Goal: Information Seeking & Learning: Find specific fact

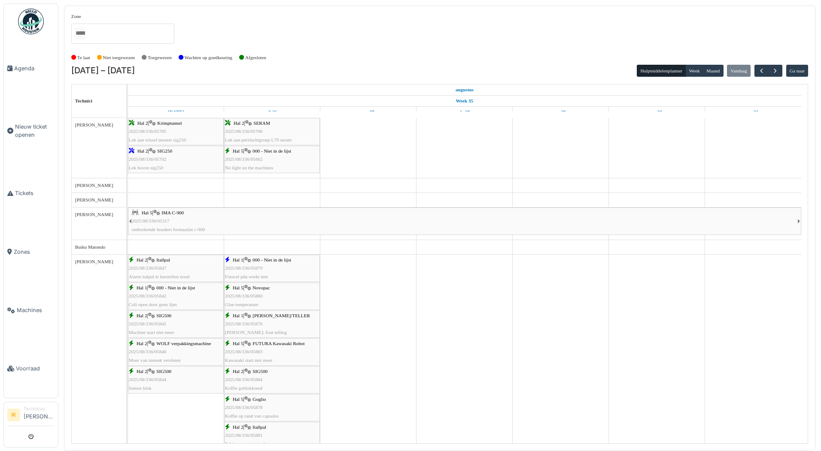
scroll to position [215, 0]
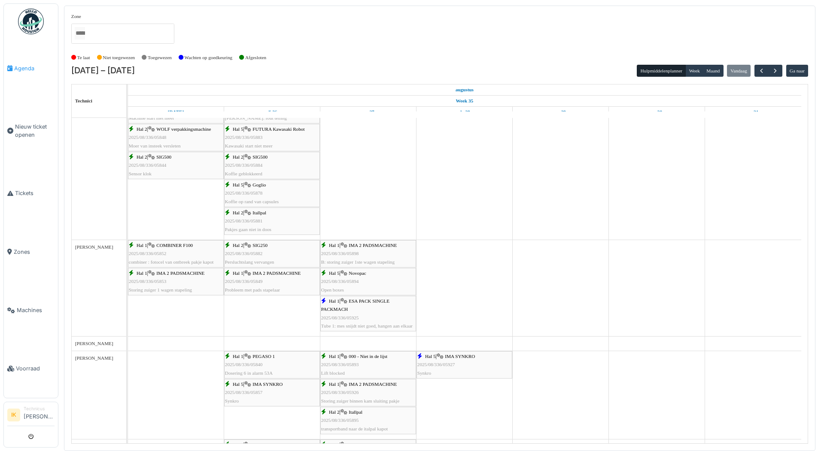
click at [24, 67] on span "Agenda" at bounding box center [34, 68] width 40 height 8
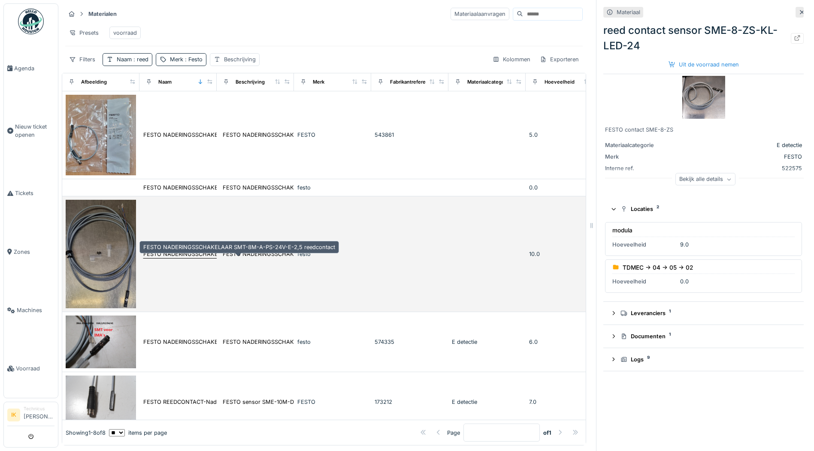
click at [178, 252] on div "FESTO NADERINGSSCHAKELAAR SMT-8M-A-PS-24V-E-2,5 reedcontact" at bounding box center [239, 254] width 192 height 8
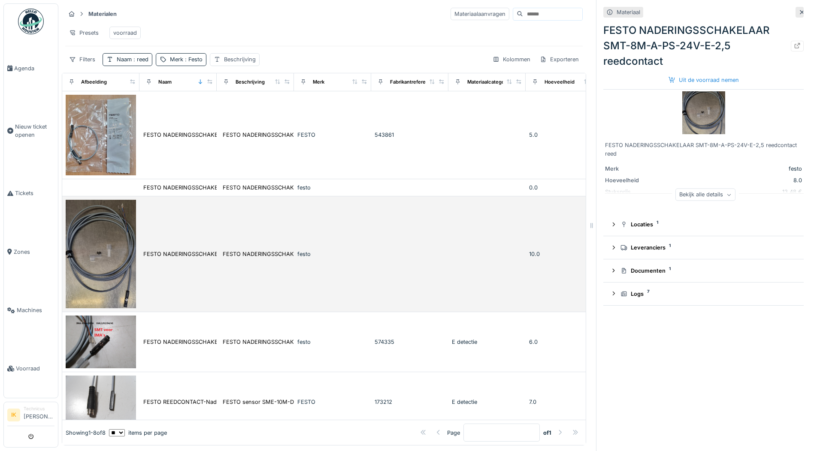
click at [100, 257] on img at bounding box center [101, 254] width 70 height 109
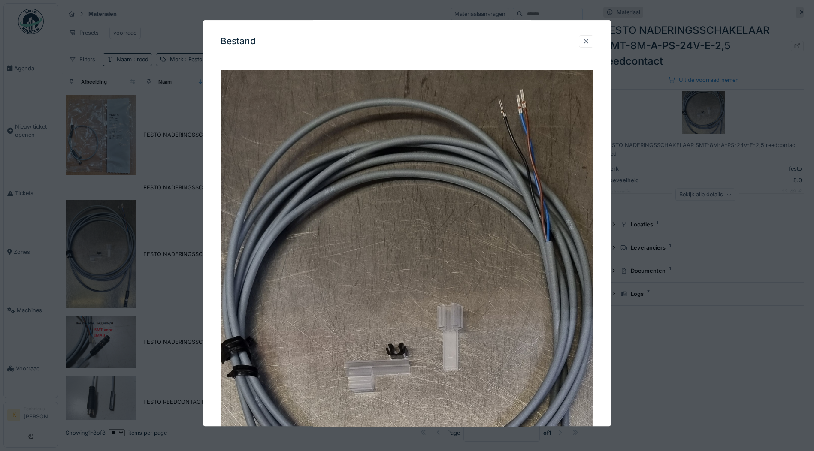
click at [589, 42] on div at bounding box center [586, 41] width 7 height 8
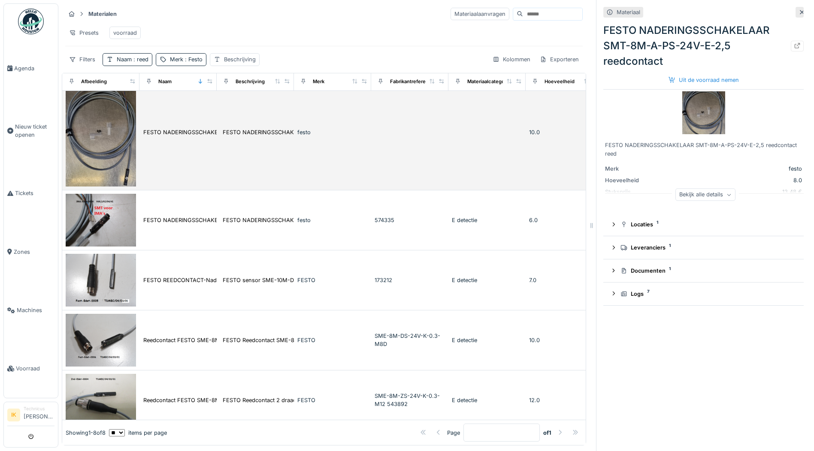
scroll to position [129, 0]
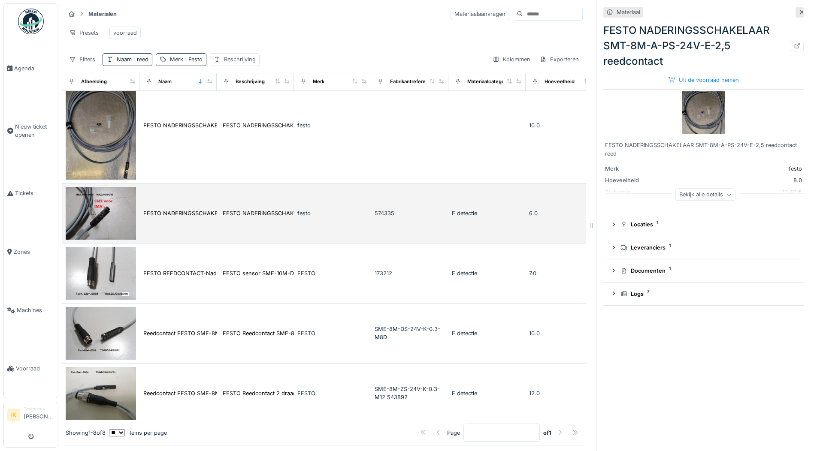
click at [161, 208] on td "FESTO NADERINGSSCHAKELAAR SMT-8M-A-PS-24V-E-2,5-/Reedcontact" at bounding box center [177, 214] width 77 height 60
click at [77, 219] on img at bounding box center [101, 213] width 70 height 53
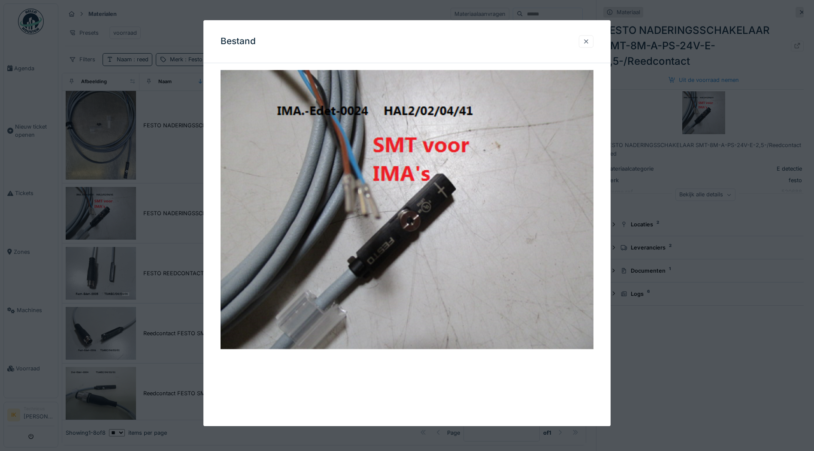
click at [588, 41] on div at bounding box center [586, 41] width 7 height 8
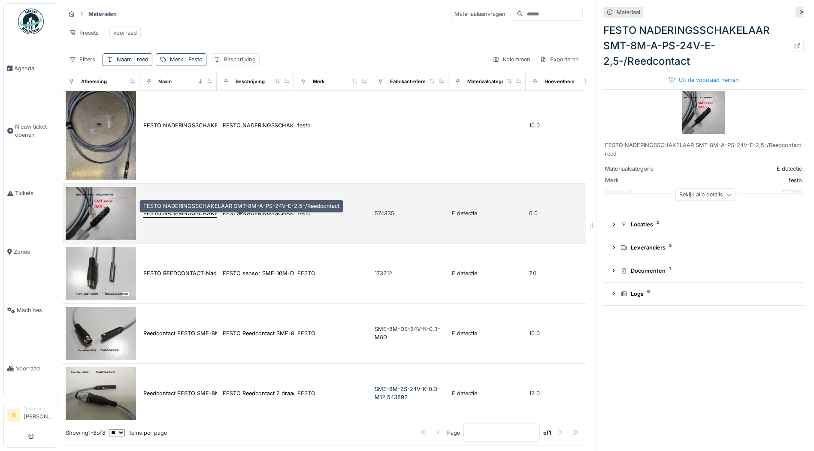
click at [185, 210] on div "FESTO NADERINGSSCHAKELAAR SMT-8M-A-PS-24V-E-2,5-/Reedcontact" at bounding box center [241, 213] width 196 height 8
click at [98, 208] on img at bounding box center [101, 213] width 70 height 53
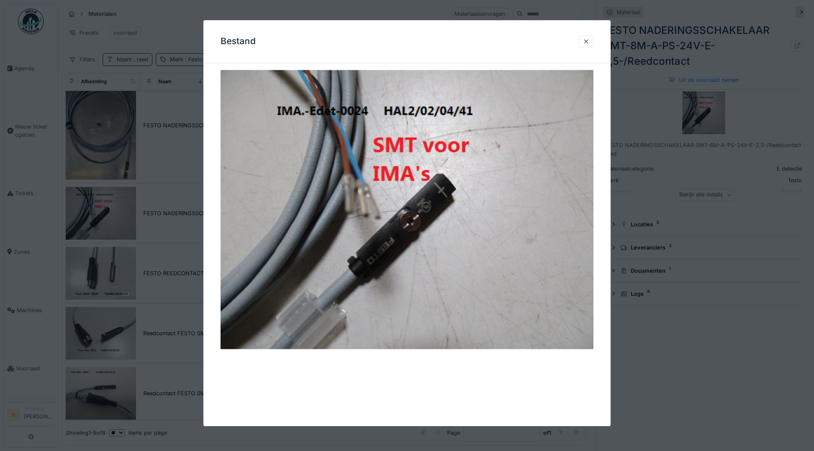
click at [102, 157] on div at bounding box center [407, 225] width 814 height 451
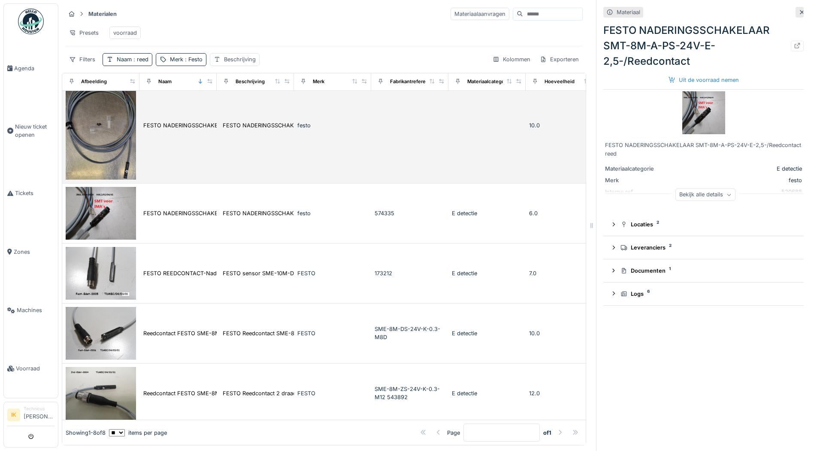
click at [105, 143] on img at bounding box center [101, 125] width 70 height 109
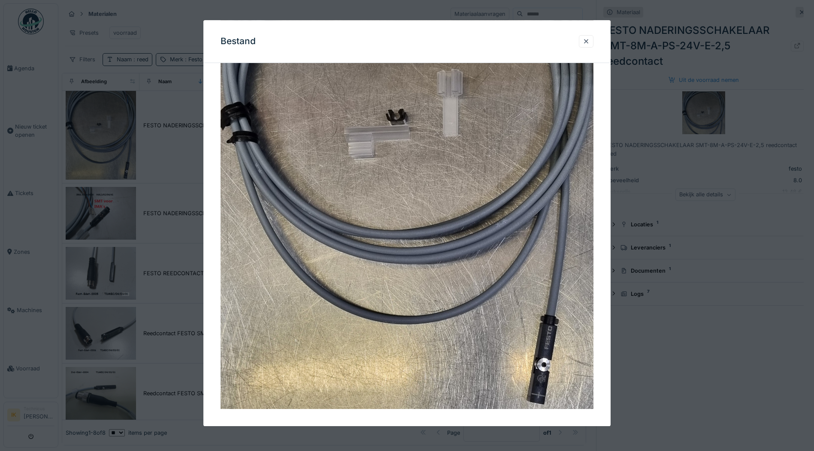
scroll to position [239, 0]
click at [589, 40] on div at bounding box center [586, 41] width 7 height 8
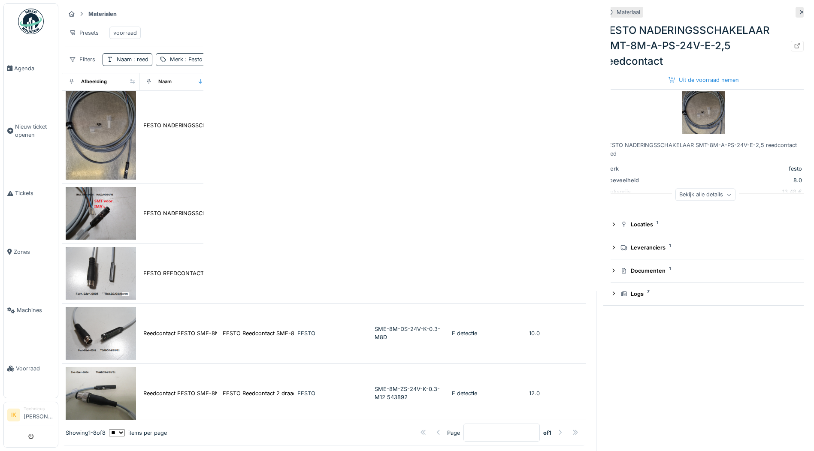
scroll to position [0, 0]
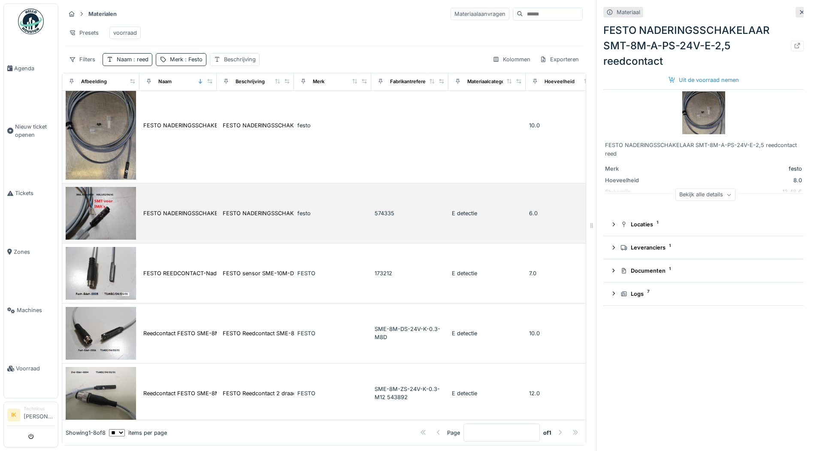
click at [119, 225] on img at bounding box center [101, 213] width 70 height 53
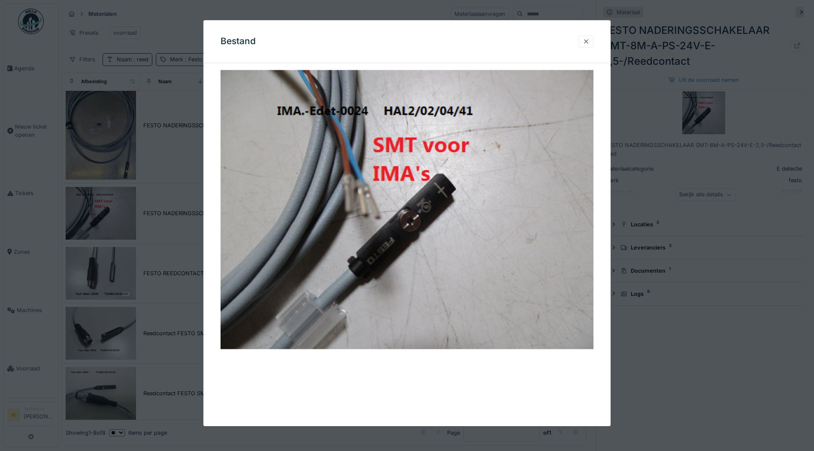
click at [590, 40] on div at bounding box center [586, 41] width 7 height 8
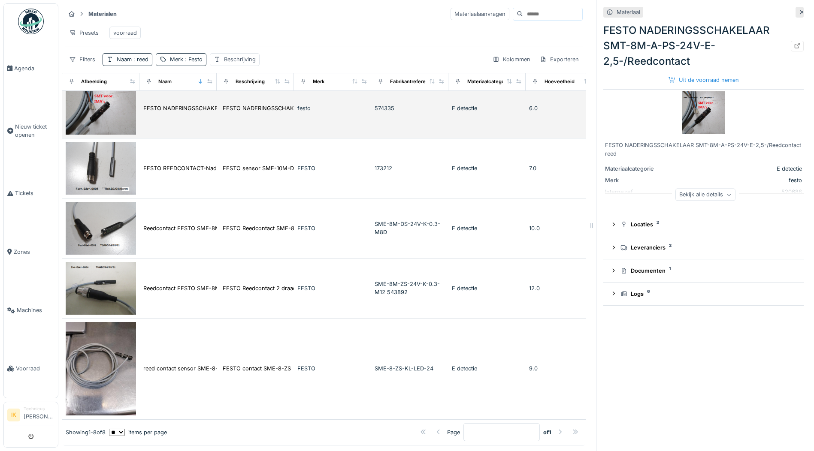
scroll to position [253, 0]
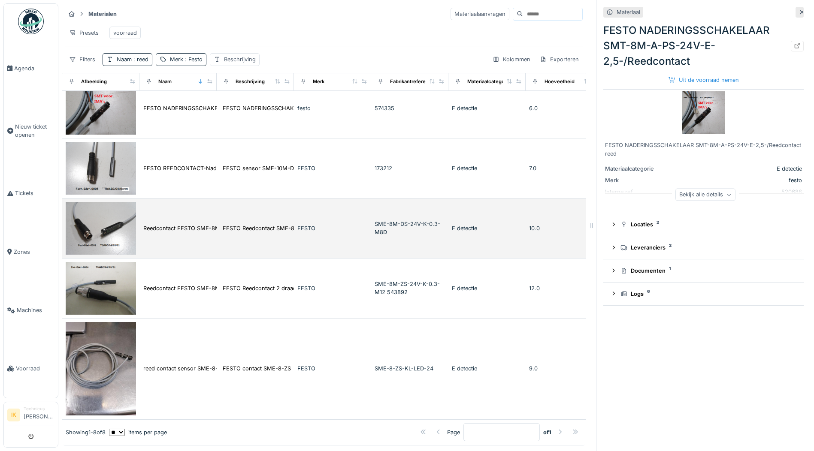
click at [100, 213] on img at bounding box center [101, 228] width 70 height 53
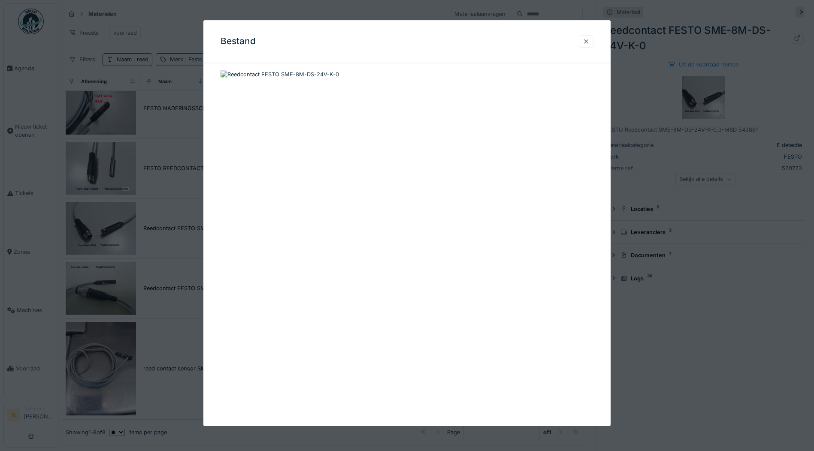
click at [587, 40] on div at bounding box center [586, 41] width 7 height 8
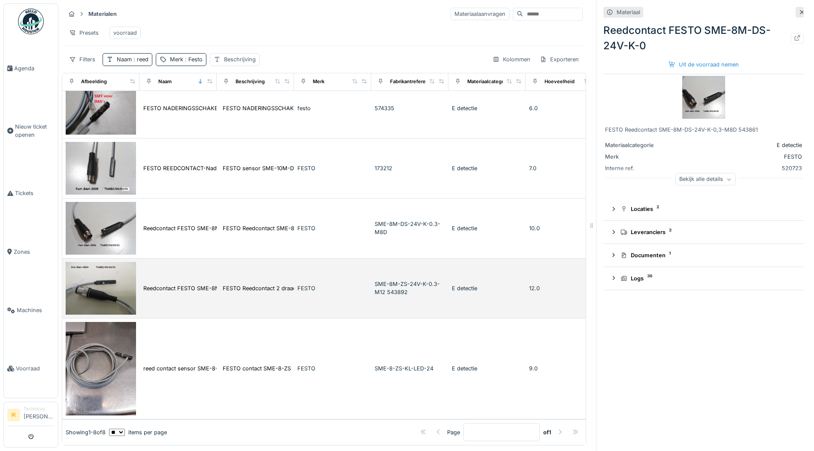
click at [109, 270] on img at bounding box center [101, 288] width 70 height 53
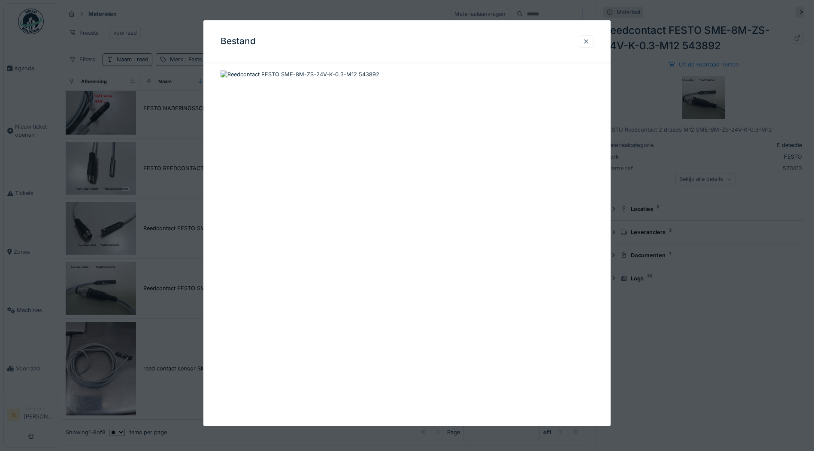
click at [587, 40] on div at bounding box center [586, 41] width 7 height 8
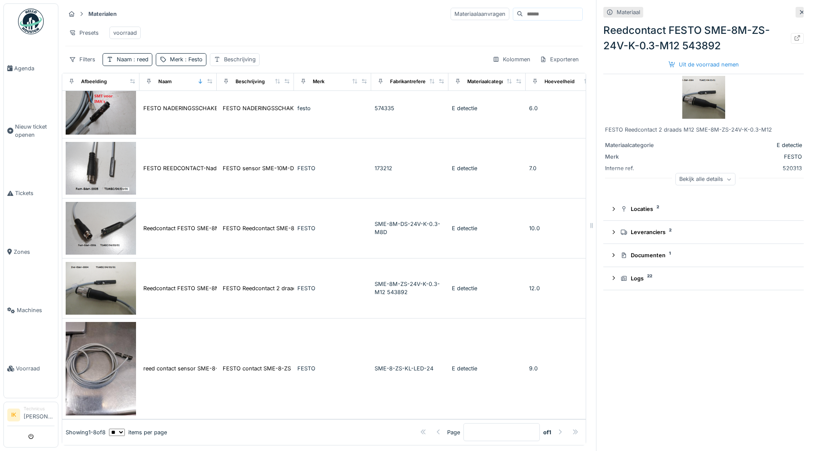
click at [799, 9] on icon at bounding box center [802, 12] width 7 height 6
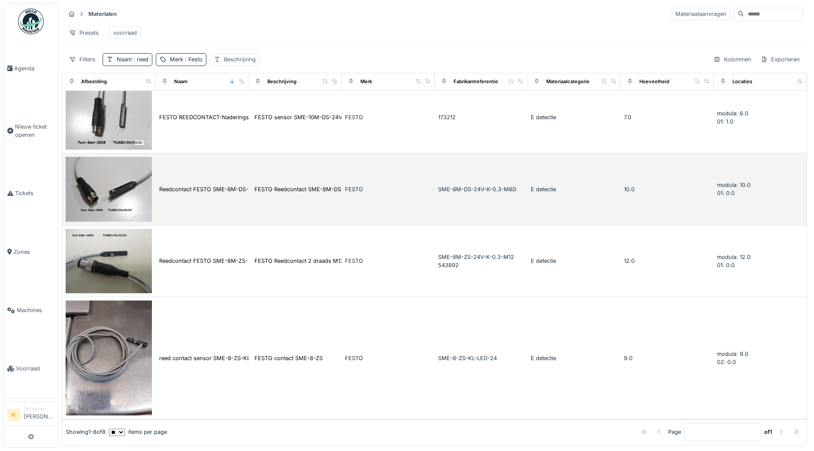
scroll to position [347, 0]
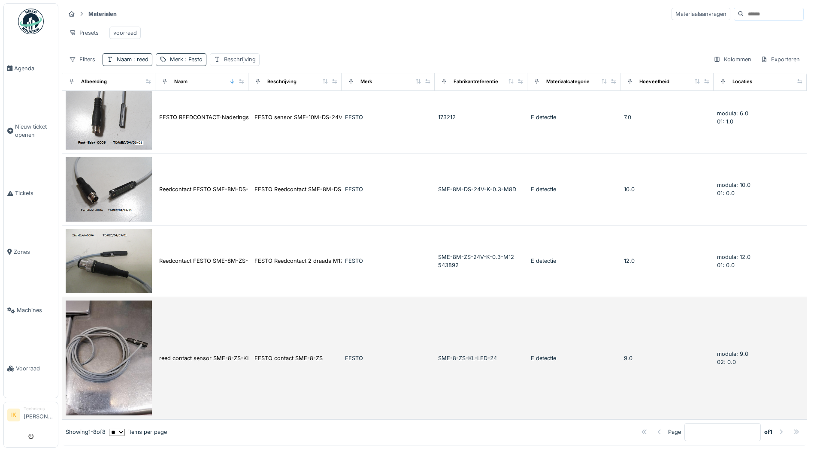
click at [109, 323] on img at bounding box center [109, 358] width 86 height 115
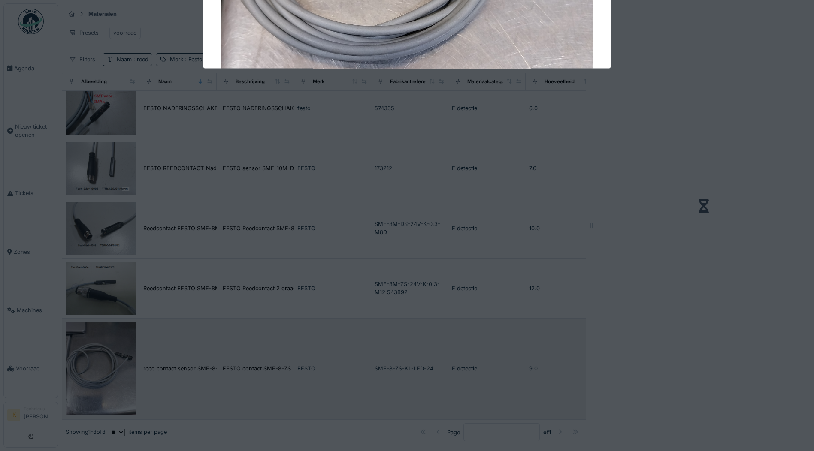
scroll to position [253, 0]
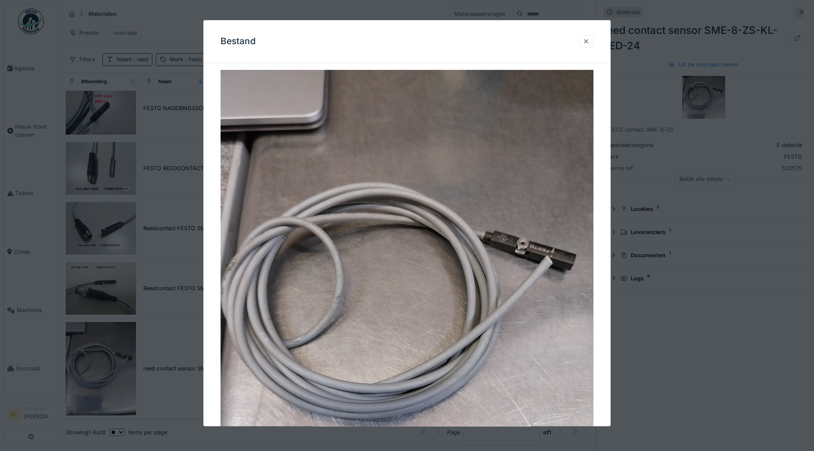
click at [590, 39] on div at bounding box center [586, 41] width 7 height 8
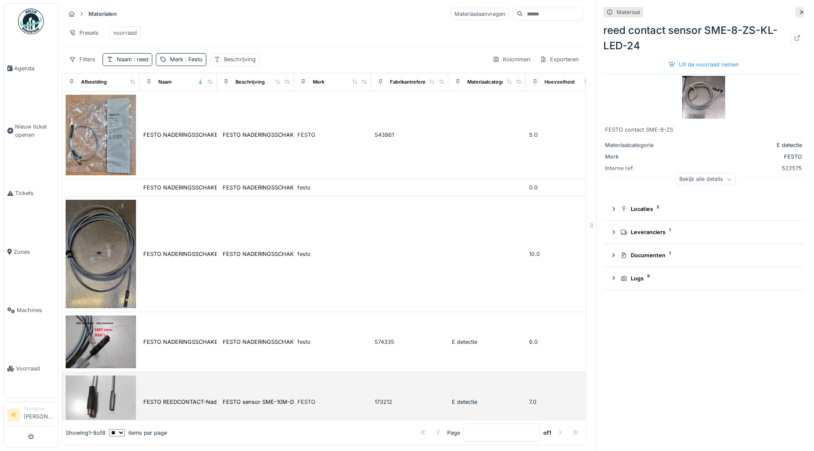
scroll to position [0, 0]
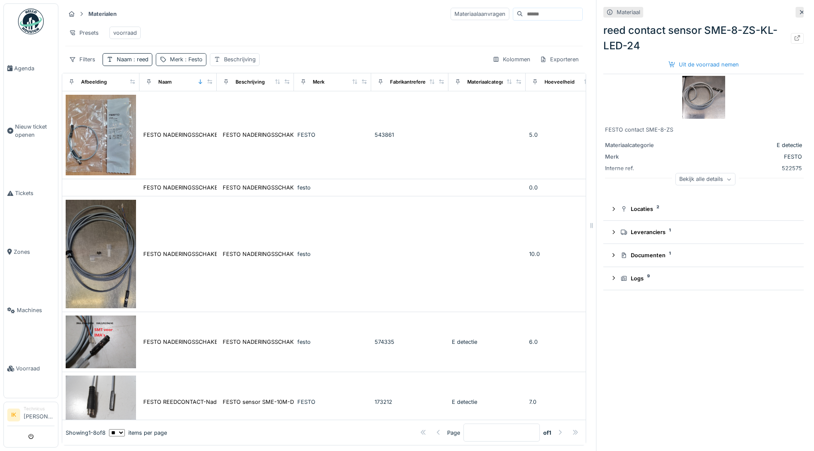
click at [195, 63] on span ": Festo" at bounding box center [192, 59] width 19 height 6
click at [237, 106] on icon at bounding box center [235, 107] width 4 height 4
click at [131, 64] on div "Naam : reed" at bounding box center [133, 59] width 32 height 8
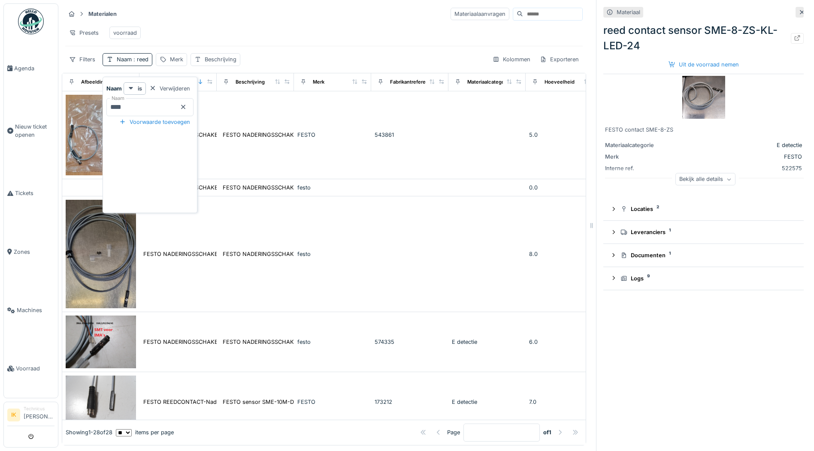
click at [187, 107] on icon at bounding box center [183, 107] width 7 height 6
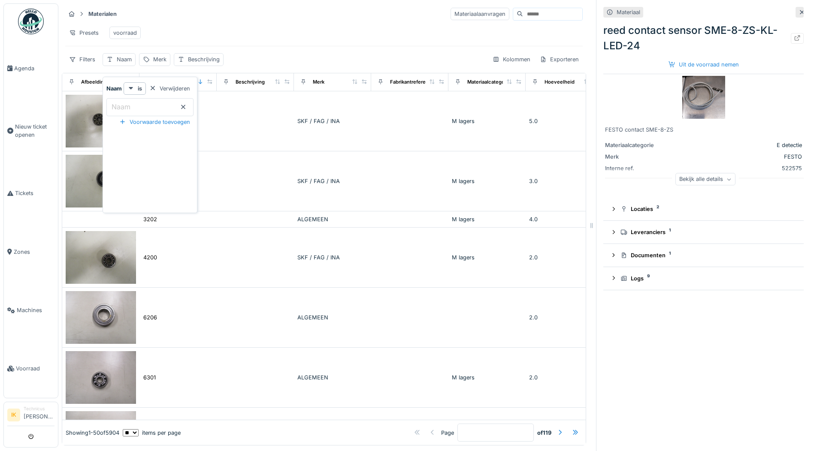
click at [294, 27] on div "Presets voorraad" at bounding box center [324, 32] width 518 height 19
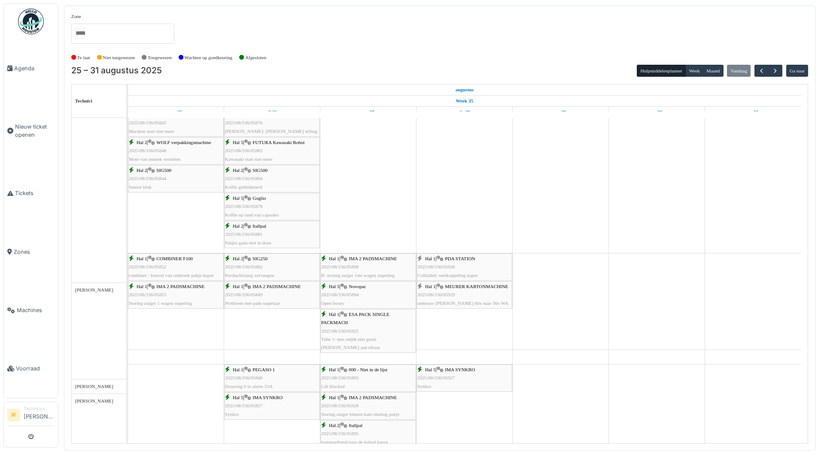
scroll to position [215, 0]
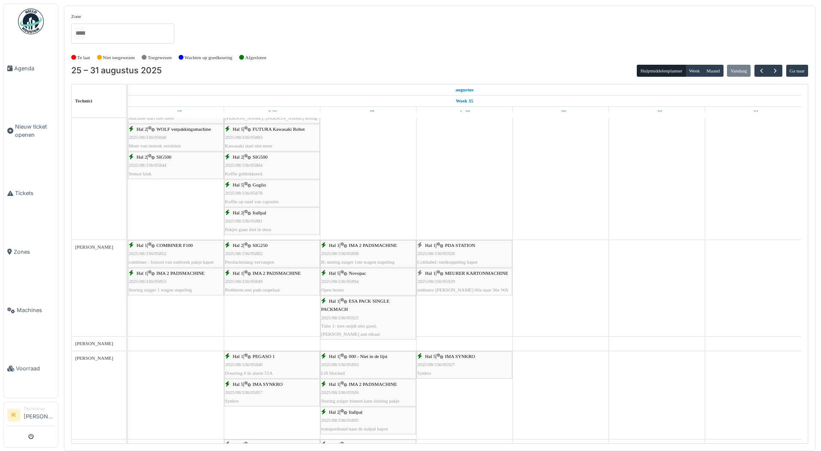
click at [443, 282] on span "2025/08/336/05929" at bounding box center [436, 281] width 38 height 5
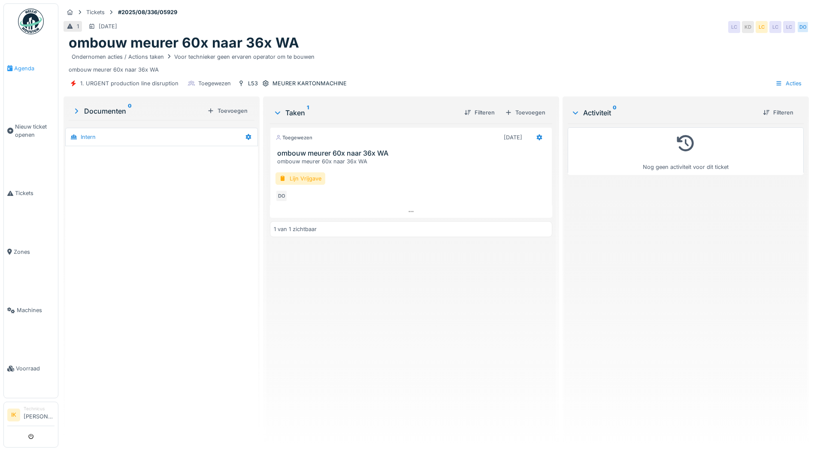
click at [21, 68] on span "Agenda" at bounding box center [34, 68] width 40 height 8
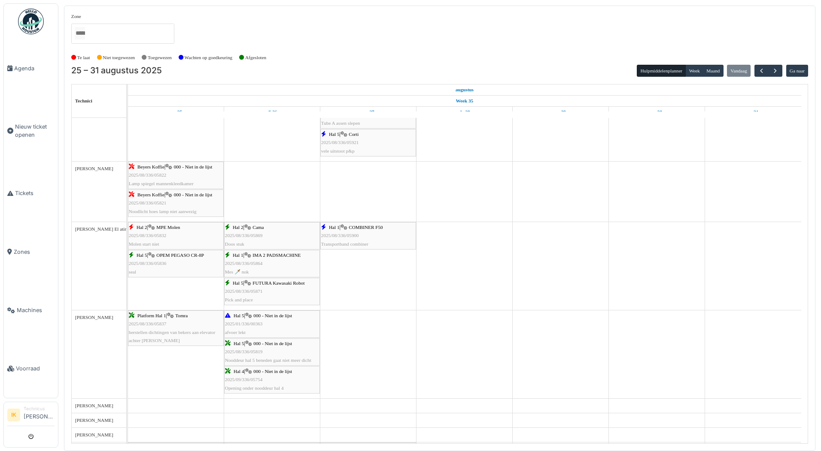
scroll to position [901, 0]
